Goal: Task Accomplishment & Management: Use online tool/utility

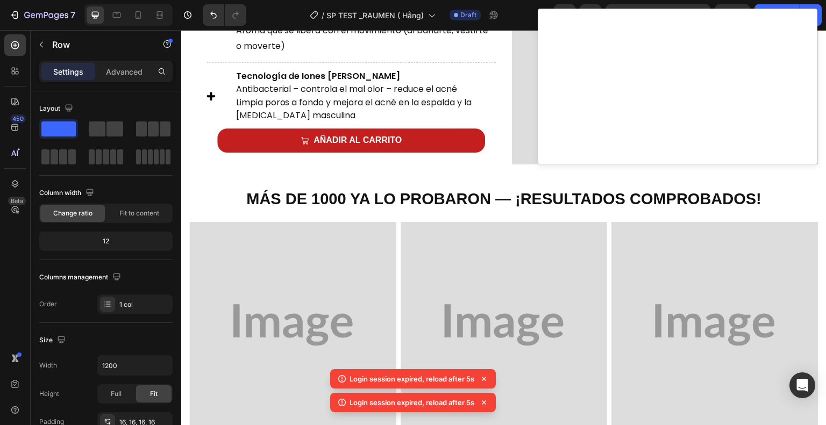
scroll to position [570, 0]
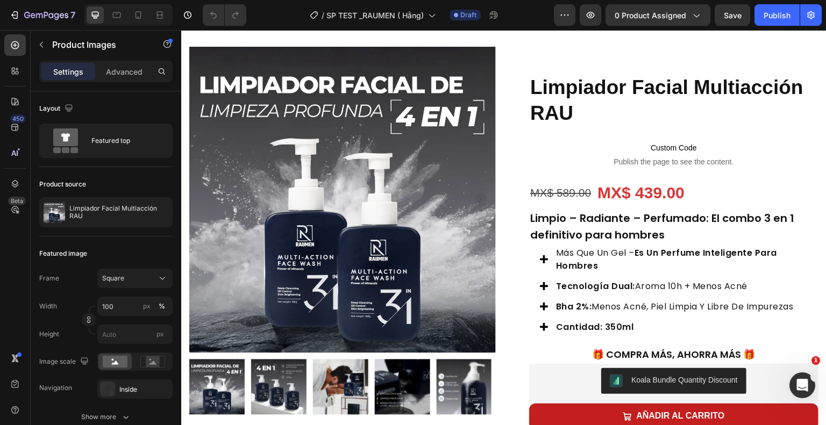
scroll to position [60, 0]
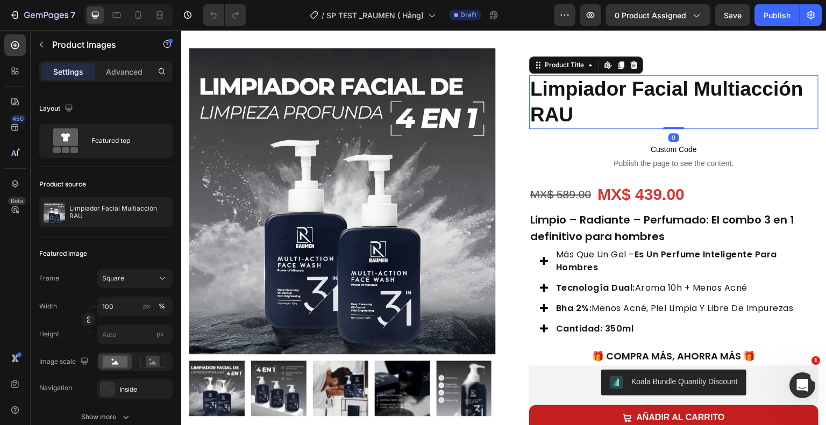
click at [566, 113] on h1 "Limpiador Facial Multiacción RAU" at bounding box center [673, 102] width 289 height 54
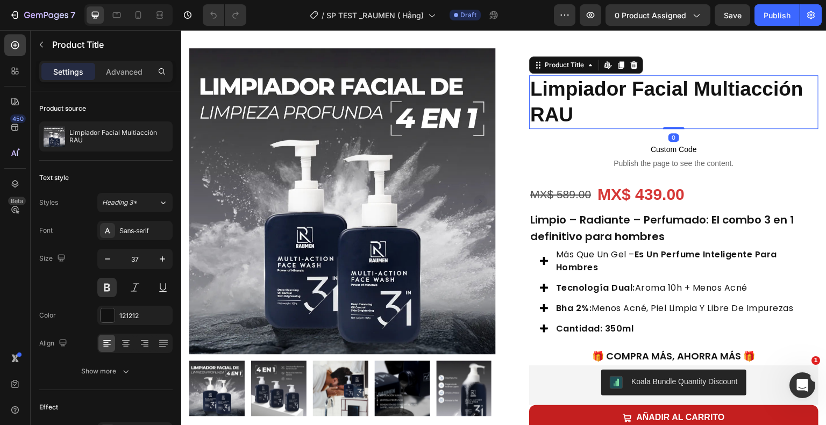
click at [575, 113] on h1 "Limpiador Facial Multiacción RAU" at bounding box center [673, 102] width 289 height 54
click at [575, 115] on h1 "Limpiador Facial Multiacción RAU" at bounding box center [673, 102] width 289 height 54
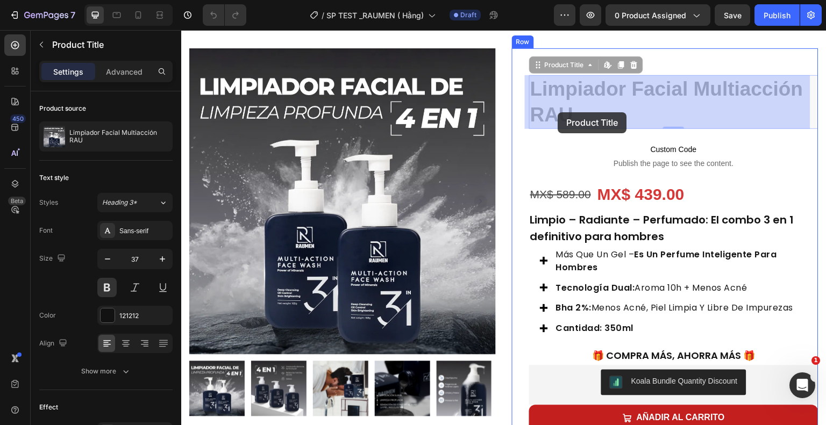
drag, startPoint x: 572, startPoint y: 114, endPoint x: 552, endPoint y: 109, distance: 21.0
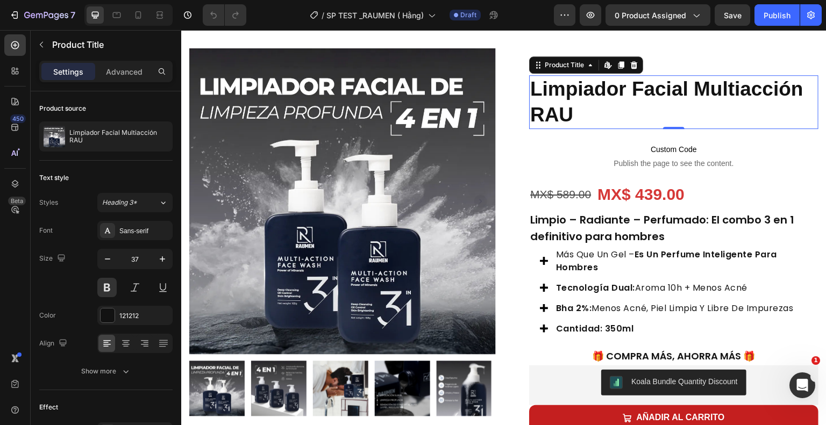
click at [568, 114] on h1 "Limpiador Facial Multiacción RAU" at bounding box center [673, 102] width 289 height 54
click at [565, 112] on h1 "Limpiador Facial Multiacción RAU" at bounding box center [673, 102] width 289 height 54
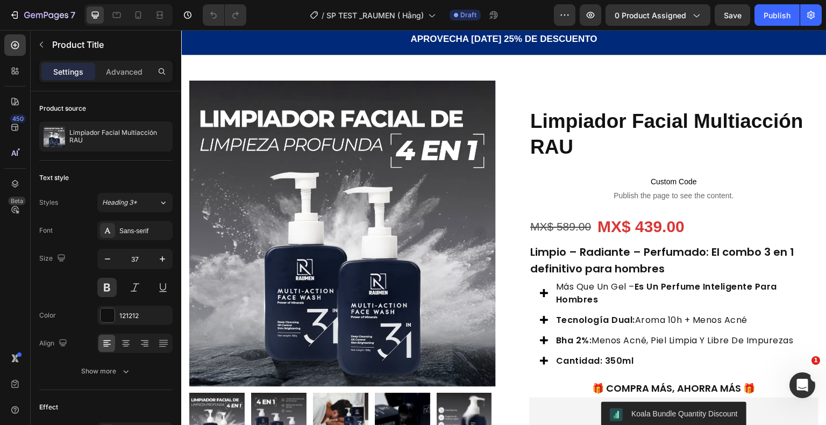
scroll to position [27, 0]
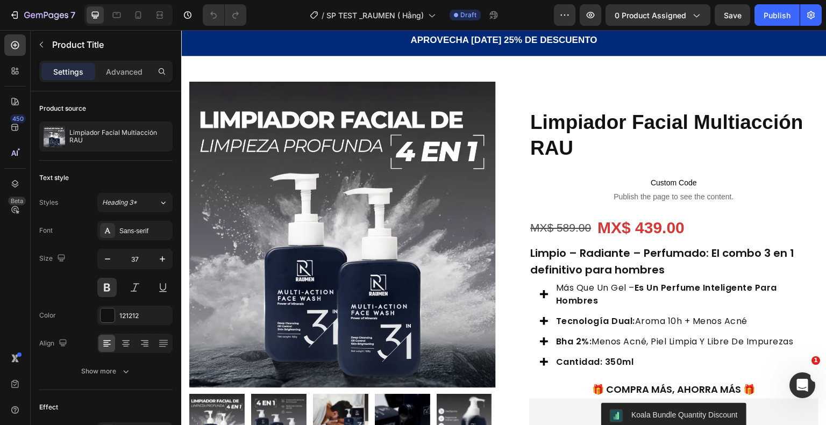
click at [621, 356] on strong "cantidad: 350ml" at bounding box center [595, 362] width 78 height 12
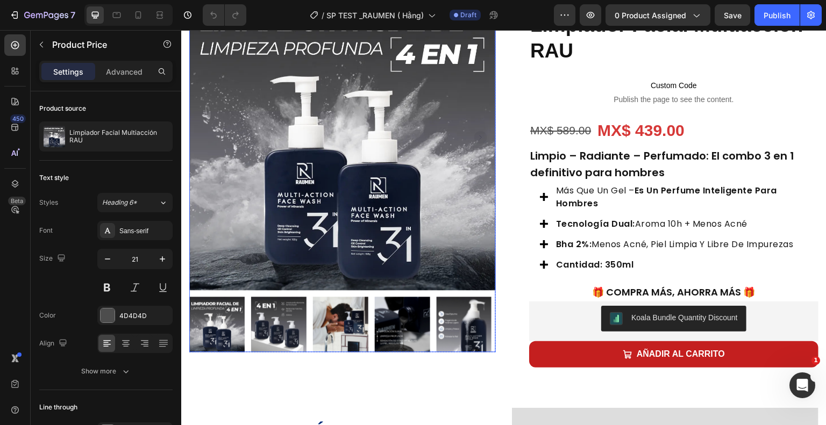
scroll to position [127, 0]
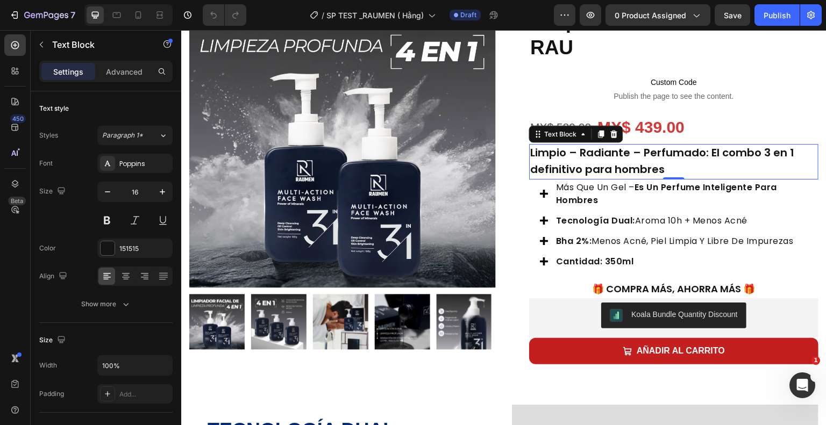
click at [671, 167] on p "Limpio – Radiante – Perfumado: El combo 3 en 1 definitivo para hombres" at bounding box center [673, 161] width 287 height 33
click at [599, 169] on strong "Limpio – Radiante – Perfumado: El combo 3 en 1 definitivo para hombres" at bounding box center [662, 161] width 264 height 32
click at [661, 168] on p "Limpio – Radiante – Perfumado: El combo 3 en 1 definitivo para hombres" at bounding box center [673, 161] width 287 height 33
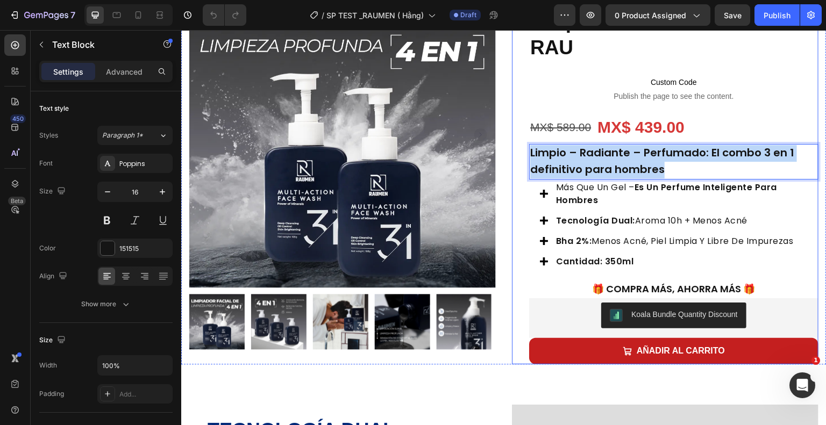
drag, startPoint x: 661, startPoint y: 168, endPoint x: 526, endPoint y: 156, distance: 134.9
click at [522, 156] on div "Limpiador Facial Multiacción RAU Product Title Custom Code Publish the page to …" at bounding box center [665, 172] width 307 height 383
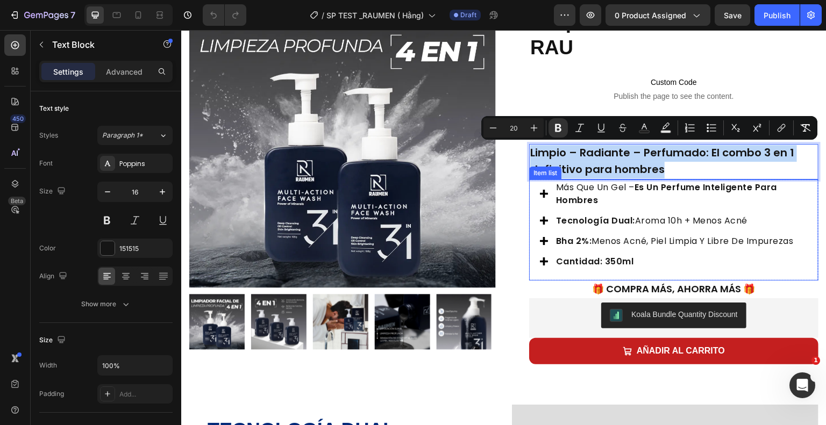
copy strong "Limpio – Radiante – Perfumado: El combo 3 en 1 definitivo para hombres"
click at [608, 203] on p "más que un gel – es un perfume inteligente para hombres" at bounding box center [681, 194] width 250 height 26
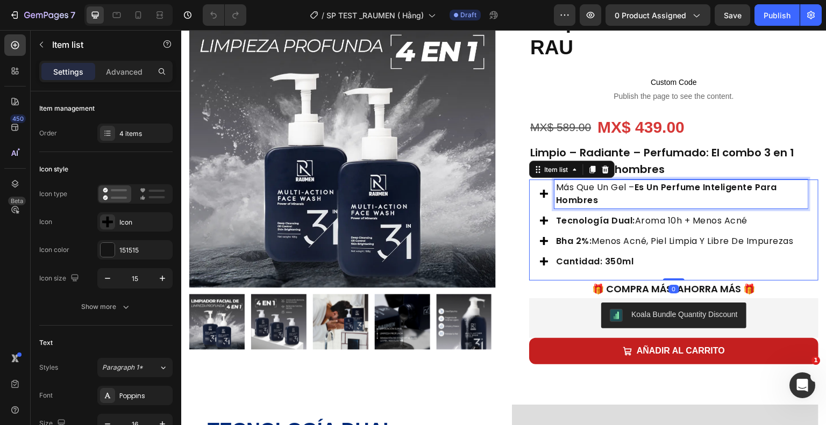
click at [595, 197] on p "más que un gel – es un perfume inteligente para hombres" at bounding box center [681, 194] width 250 height 26
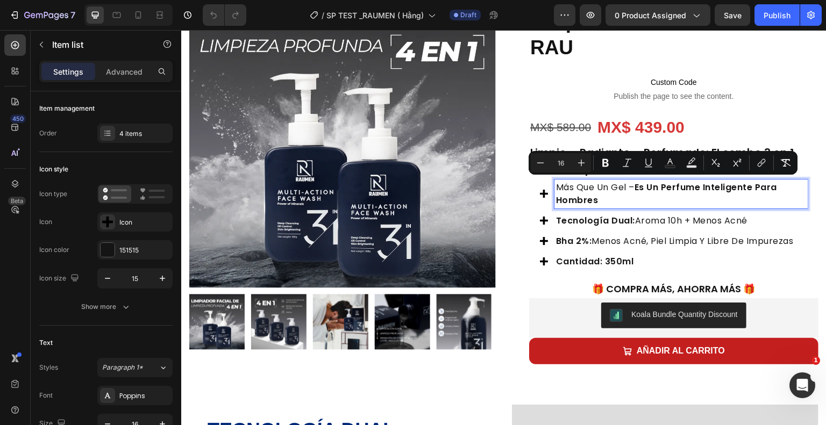
drag, startPoint x: 595, startPoint y: 197, endPoint x: 553, endPoint y: 182, distance: 44.6
click at [556, 182] on p "más que un gel – es un perfume inteligente para hombres" at bounding box center [681, 194] width 250 height 26
copy p "más que un gel – es un perfume inteligente para hombres"
click at [747, 219] on p "tecnología dual: aroma 10h + menos acné" at bounding box center [681, 221] width 250 height 13
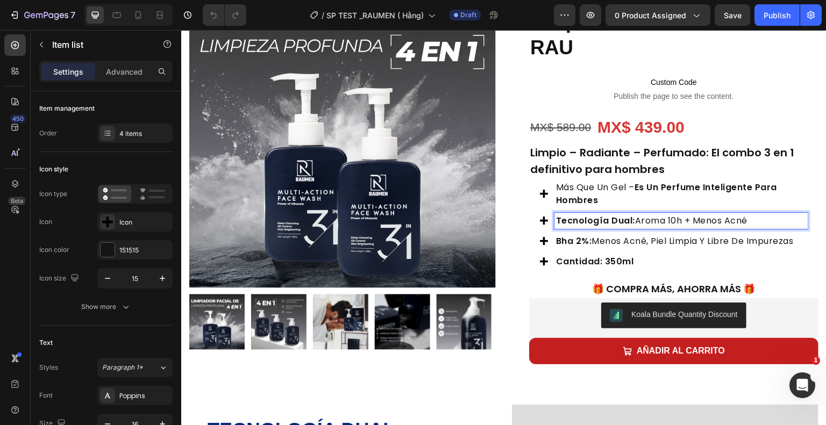
click at [747, 219] on p "tecnología dual: aroma 10h + menos acné" at bounding box center [681, 221] width 250 height 13
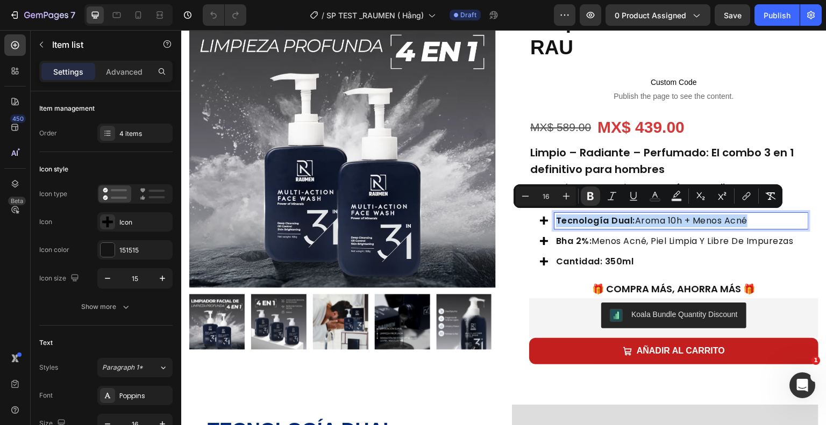
drag, startPoint x: 747, startPoint y: 219, endPoint x: 552, endPoint y: 228, distance: 196.0
click at [552, 228] on div "más que un gel – es un perfume inteligente para hombres tecnología dual: aroma …" at bounding box center [674, 225] width 268 height 90
copy p "tecnología dual: aroma 10h + menos acné"
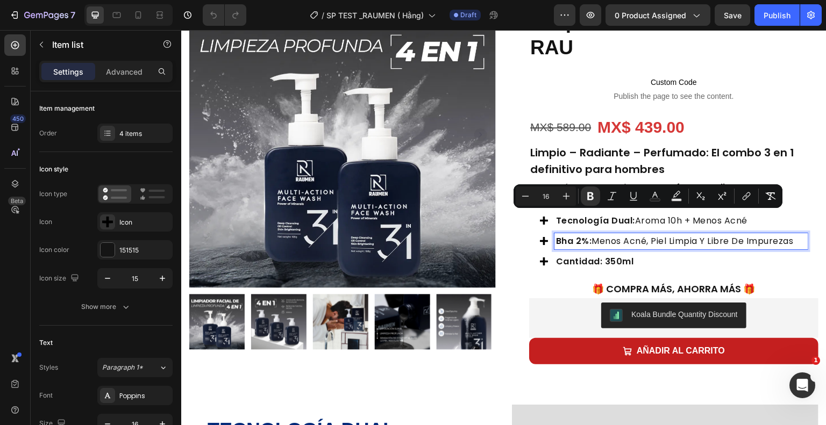
click at [785, 243] on p "bha 2%: menos acné, piel limpia y libre de impurezas" at bounding box center [681, 241] width 250 height 13
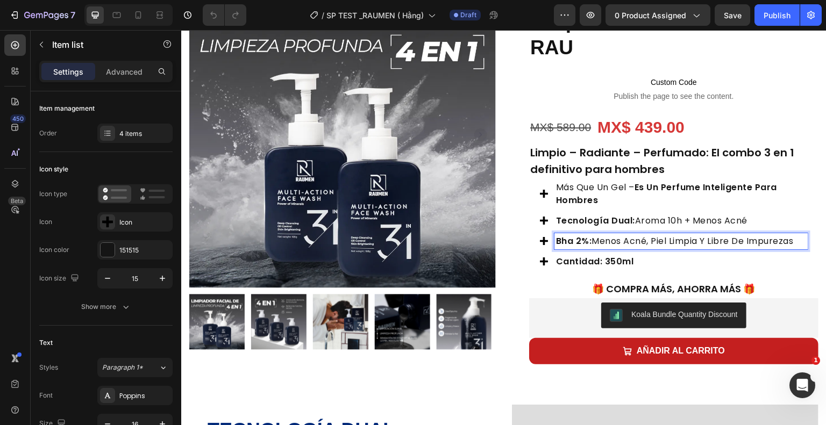
click at [796, 241] on p "bha 2%: menos acné, piel limpia y libre de impurezas" at bounding box center [681, 241] width 250 height 13
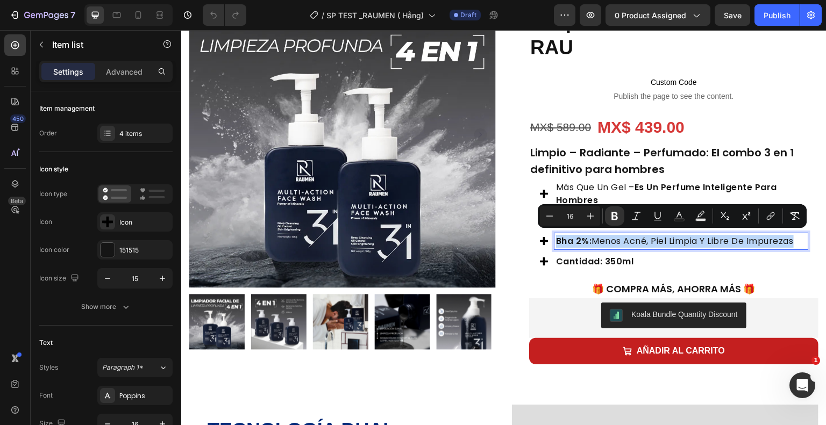
drag, startPoint x: 796, startPoint y: 241, endPoint x: 553, endPoint y: 238, distance: 243.1
click at [556, 238] on p "bha 2%: menos acné, piel limpia y libre de impurezas" at bounding box center [681, 241] width 250 height 13
copy p "bha 2%: menos acné, piel limpia y libre de impurezas"
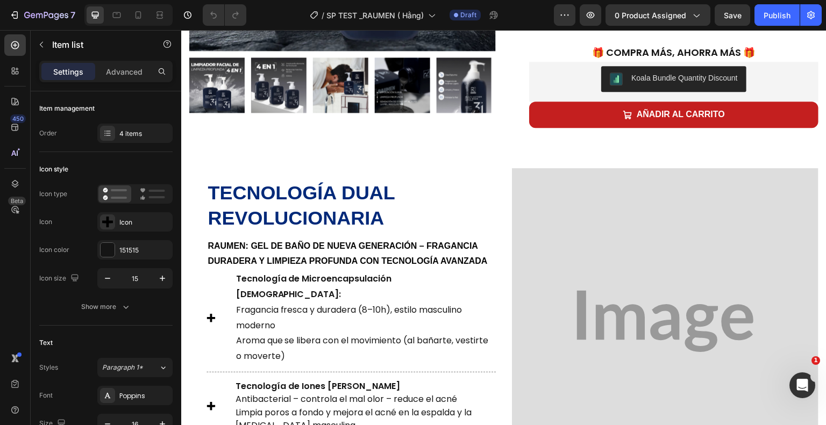
scroll to position [481, 0]
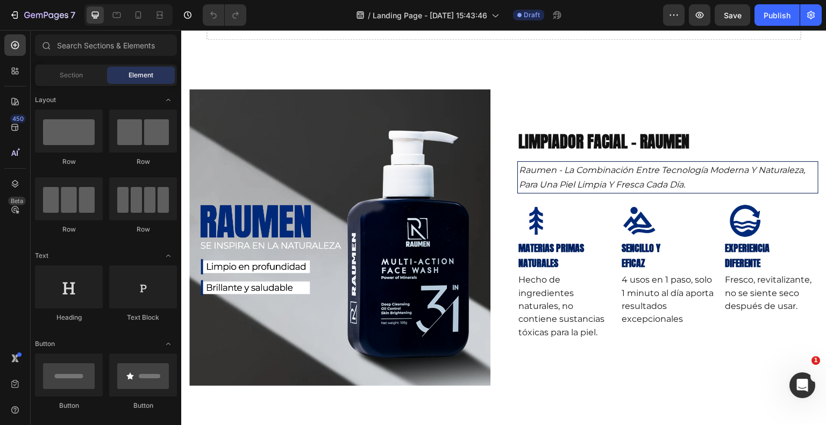
scroll to position [54, 0]
